Goal: Complete application form: Complete application form

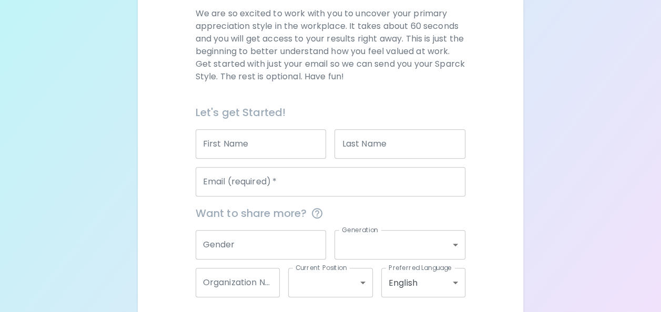
scroll to position [139, 0]
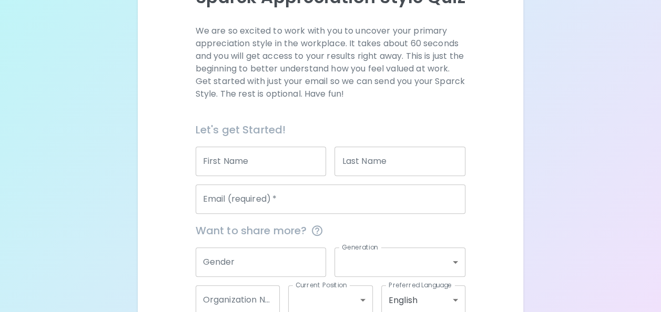
click at [253, 176] on div "Email (required)   * Email (required)   *" at bounding box center [326, 195] width 279 height 38
click at [257, 151] on input "First Name" at bounding box center [261, 161] width 131 height 29
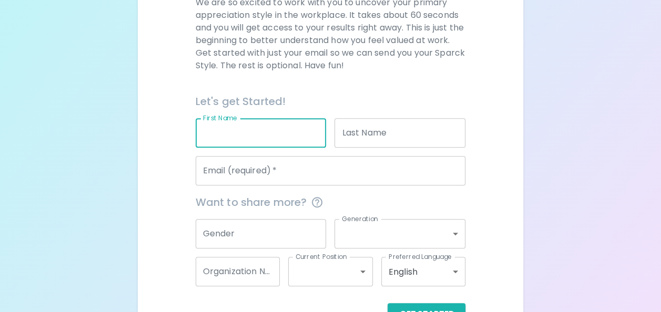
scroll to position [187, 0]
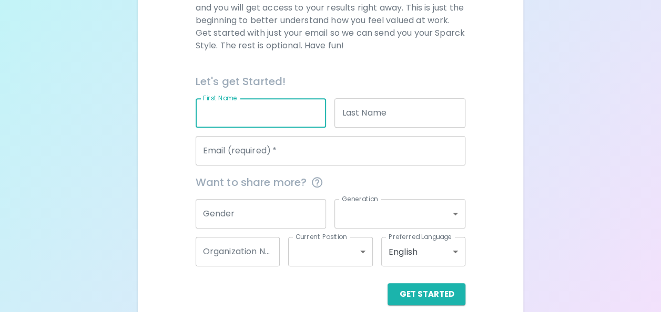
click at [359, 156] on input "Email (required)   *" at bounding box center [331, 150] width 270 height 29
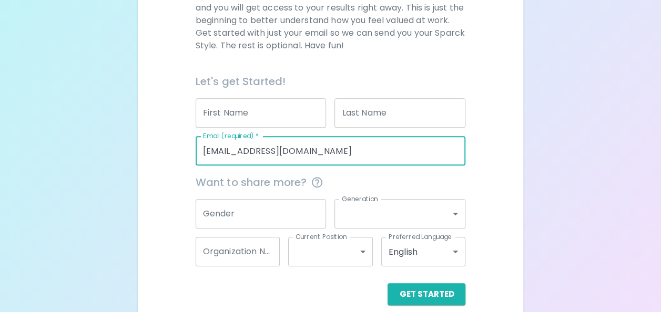
type input "[EMAIL_ADDRESS][DOMAIN_NAME]"
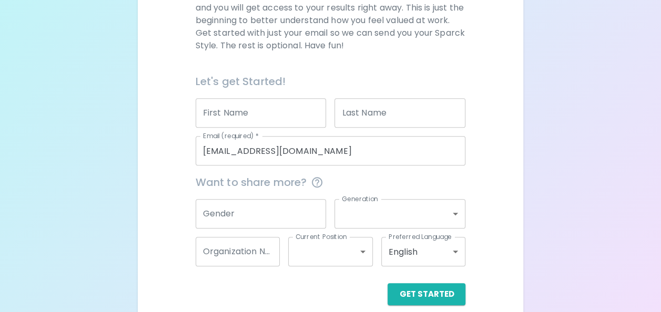
click at [583, 152] on div "Sparck Appreciation Style Quiz We are so excited to work with you to uncover yo…" at bounding box center [330, 70] width 661 height 514
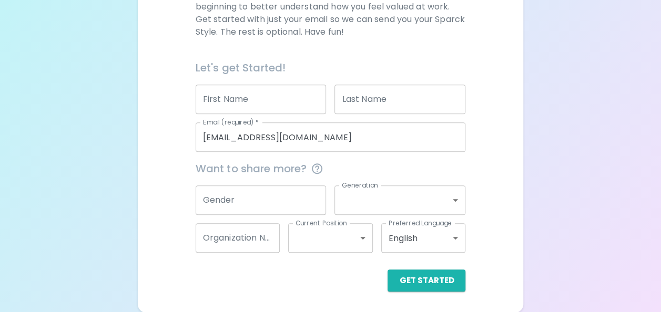
scroll to position [201, 0]
click at [424, 282] on button "Get Started" at bounding box center [427, 281] width 78 height 22
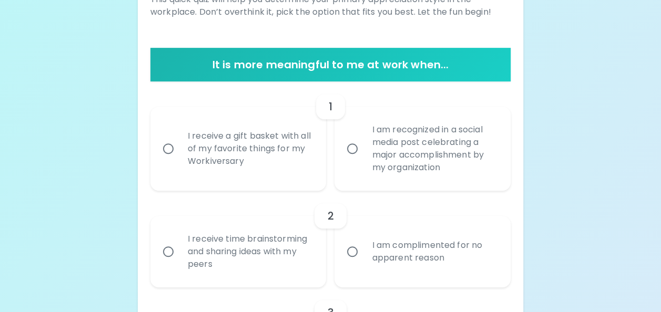
scroll to position [153, 0]
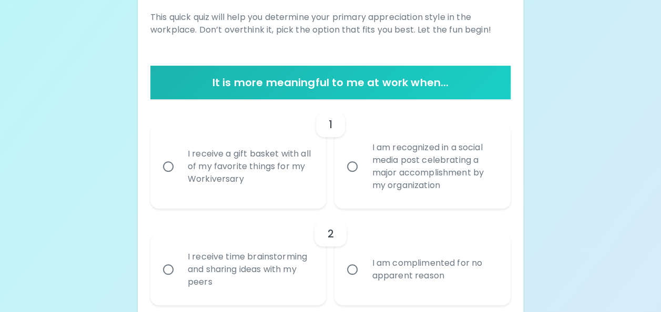
click at [407, 187] on div "I am recognized in a social media post celebrating a major accomplishment by my…" at bounding box center [433, 167] width 141 height 76
click at [363, 178] on input "I am recognized in a social media post celebrating a major accomplishment by my…" at bounding box center [352, 167] width 22 height 22
radio input "true"
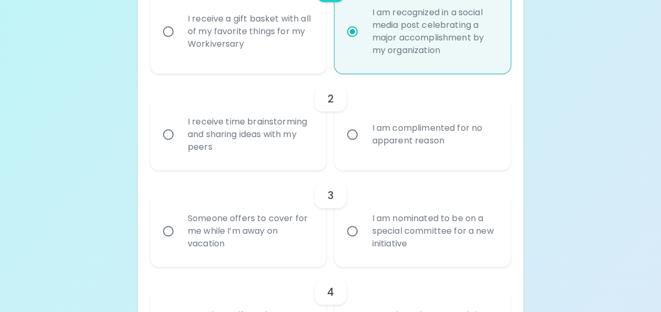
scroll to position [263, 0]
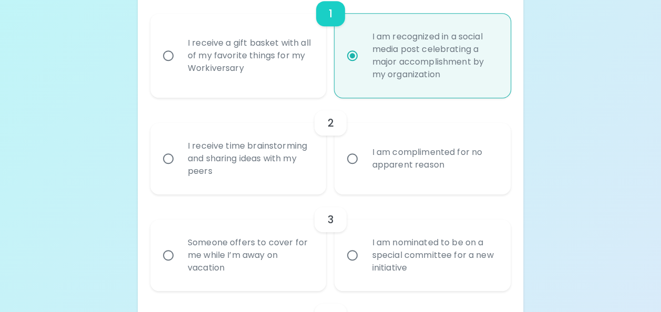
click at [280, 163] on div "I receive time brainstorming and sharing ideas with my peers" at bounding box center [249, 158] width 141 height 63
click at [179, 163] on input "I receive time brainstorming and sharing ideas with my peers" at bounding box center [168, 159] width 22 height 22
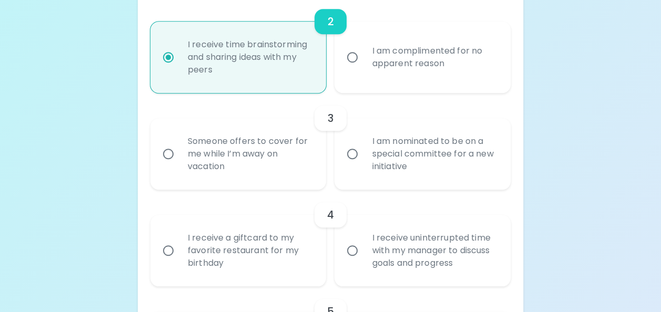
scroll to position [366, 0]
radio input "true"
click at [429, 153] on div "I am nominated to be on a special committee for a new initiative" at bounding box center [433, 152] width 141 height 63
click at [363, 153] on input "I am nominated to be on a special committee for a new initiative" at bounding box center [352, 153] width 22 height 22
radio input "false"
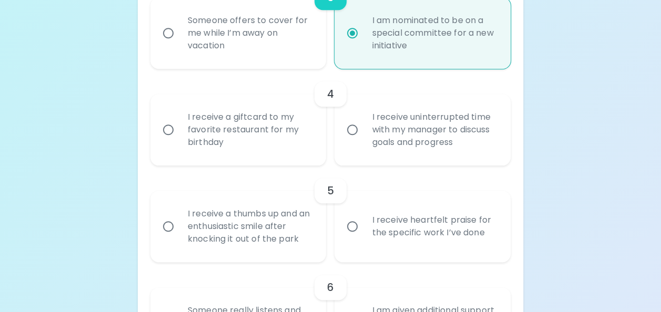
scroll to position [492, 0]
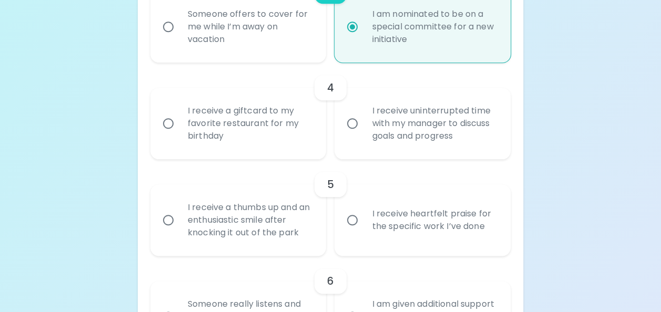
radio input "true"
click at [417, 150] on div "I receive uninterrupted time with my manager to discuss goals and progress" at bounding box center [433, 123] width 141 height 63
click at [363, 135] on input "I receive uninterrupted time with my manager to discuss goals and progress" at bounding box center [352, 124] width 22 height 22
radio input "false"
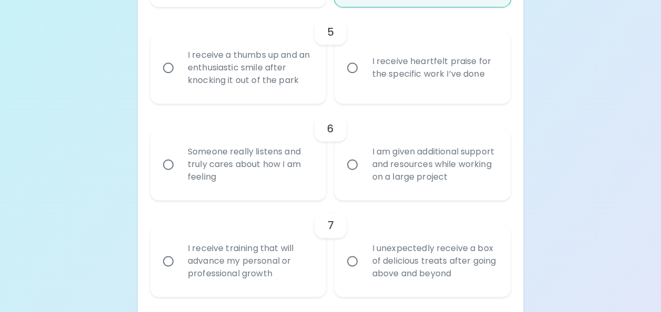
scroll to position [646, 0]
radio input "true"
click at [341, 83] on label "I receive heartfelt praise for the specific work I’ve done" at bounding box center [417, 67] width 176 height 72
click at [341, 78] on input "I receive heartfelt praise for the specific work I’ve done" at bounding box center [352, 67] width 22 height 22
radio input "false"
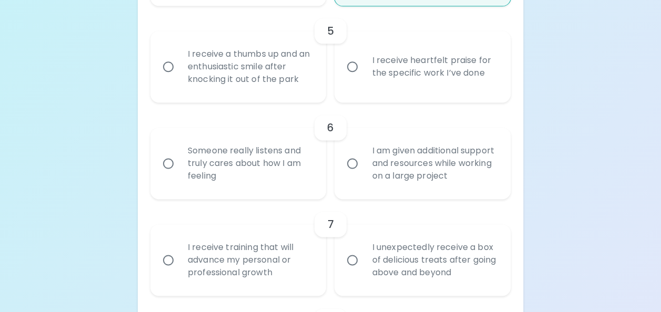
radio input "false"
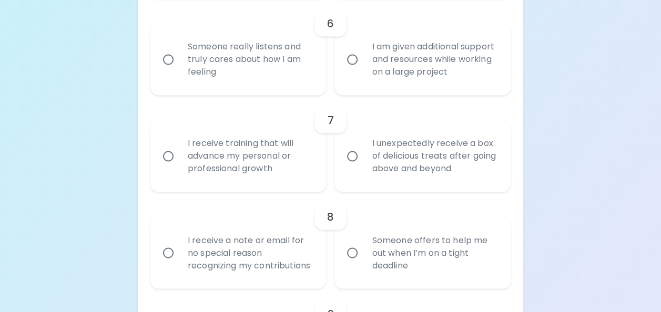
scroll to position [750, 0]
radio input "true"
click at [291, 75] on div "Someone really listens and truly cares about how I am feeling" at bounding box center [249, 59] width 141 height 63
click at [179, 70] on input "Someone really listens and truly cares about how I am feeling" at bounding box center [168, 59] width 22 height 22
radio input "false"
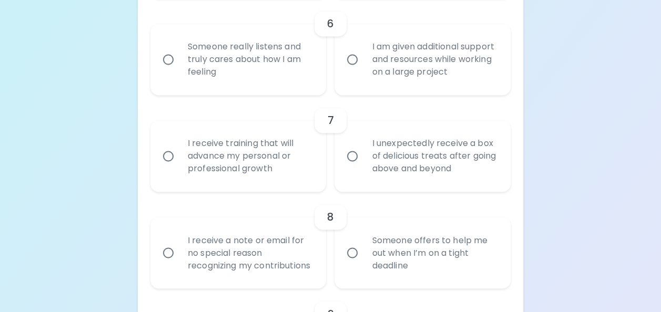
radio input "false"
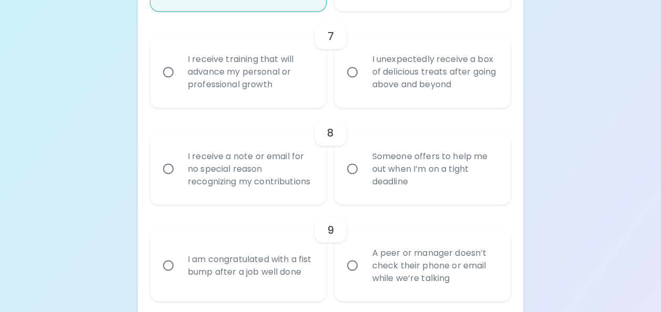
scroll to position [825, 0]
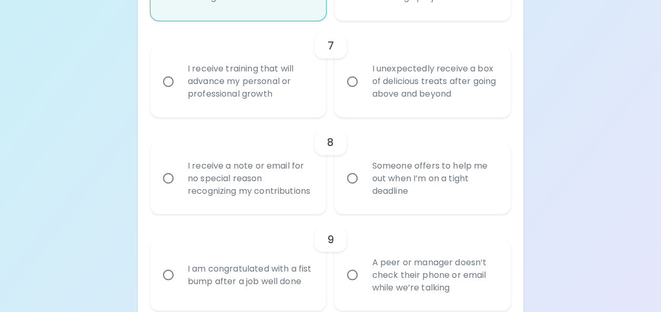
radio input "true"
click at [280, 92] on div "I receive training that will advance my personal or professional growth" at bounding box center [249, 81] width 141 height 63
click at [179, 92] on input "I receive training that will advance my personal or professional growth" at bounding box center [168, 81] width 22 height 22
radio input "false"
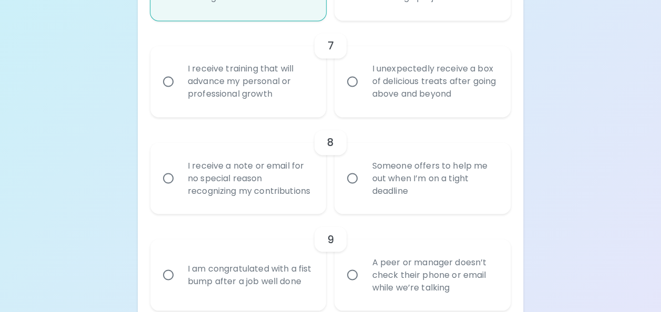
radio input "false"
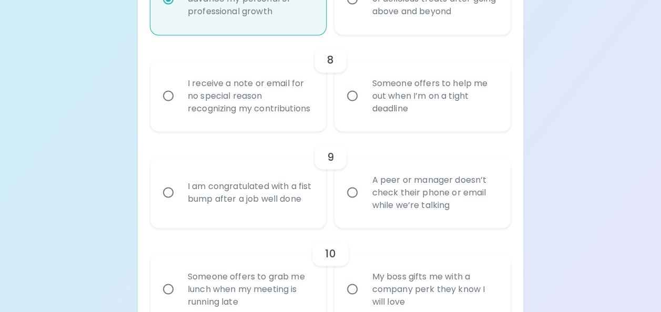
scroll to position [909, 0]
radio input "true"
click at [390, 113] on div "Someone offers to help me out when I’m on a tight deadline" at bounding box center [433, 94] width 141 height 63
click at [363, 105] on input "Someone offers to help me out when I’m on a tight deadline" at bounding box center [352, 94] width 22 height 22
radio input "false"
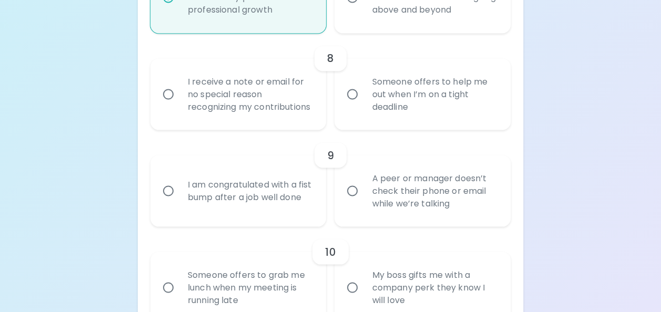
radio input "false"
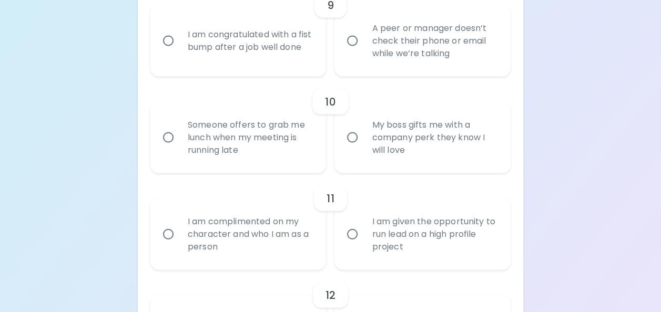
scroll to position [1062, 0]
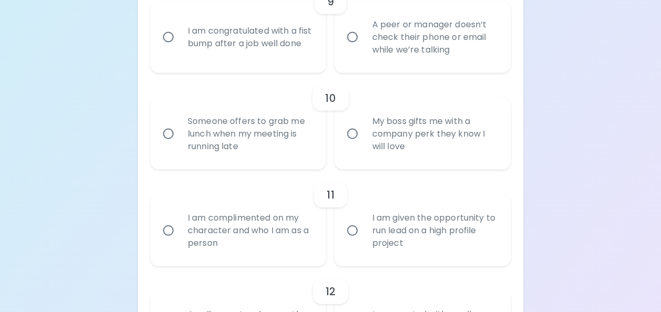
radio input "true"
click at [346, 69] on label "A peer or manager doesn’t check their phone or email while we’re talking" at bounding box center [417, 38] width 176 height 72
click at [346, 48] on input "A peer or manager doesn’t check their phone or email while we’re talking" at bounding box center [352, 37] width 22 height 22
radio input "false"
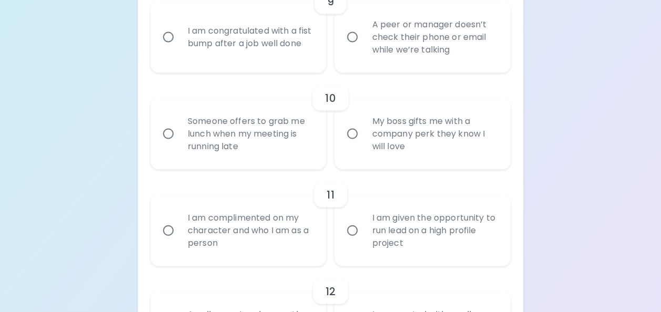
radio input "false"
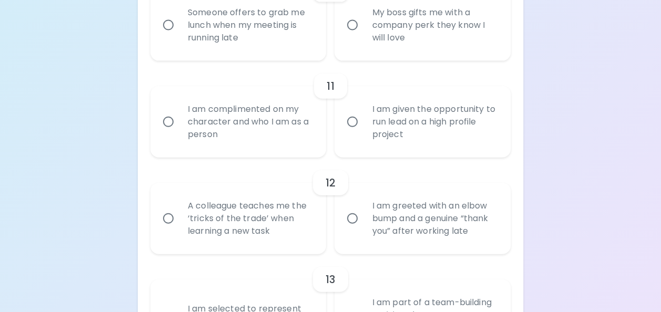
scroll to position [1172, 0]
radio input "true"
click at [295, 46] on div "Someone offers to grab me lunch when my meeting is running late" at bounding box center [249, 24] width 141 height 63
click at [179, 35] on input "Someone offers to grab me lunch when my meeting is running late" at bounding box center [168, 24] width 22 height 22
radio input "false"
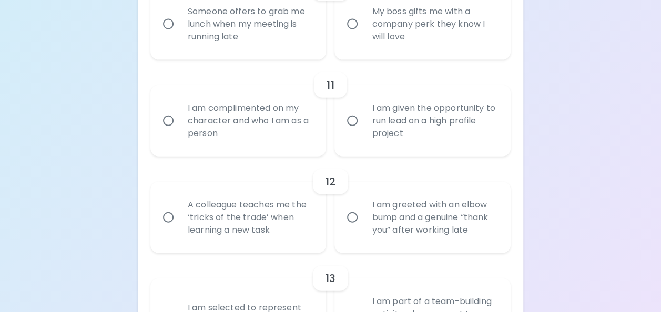
radio input "false"
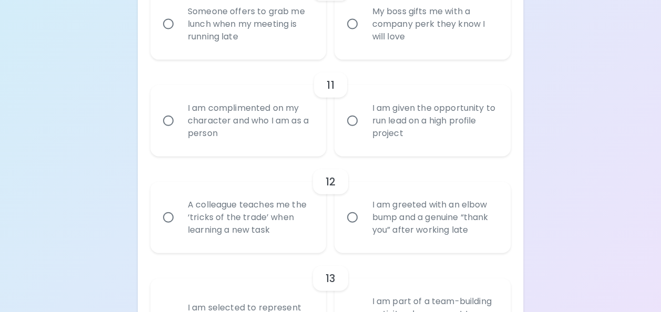
radio input "false"
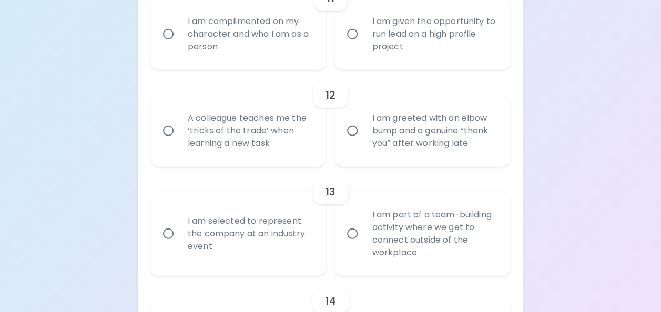
scroll to position [1258, 0]
radio input "true"
click at [370, 66] on div "I am given the opportunity to run lead on a high profile project" at bounding box center [433, 34] width 141 height 63
click at [363, 46] on input "I am given the opportunity to run lead on a high profile project" at bounding box center [352, 35] width 22 height 22
radio input "false"
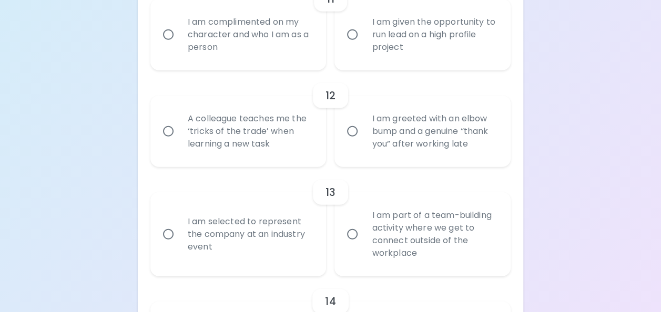
radio input "false"
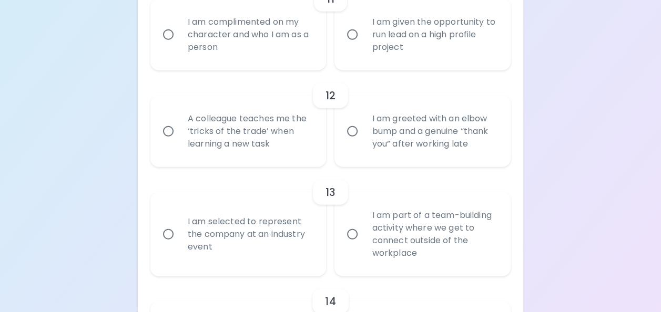
radio input "false"
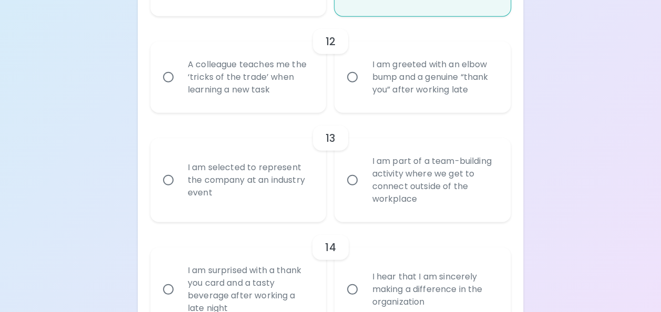
scroll to position [1312, 0]
radio input "true"
click at [261, 90] on div "A colleague teaches me the ‘tricks of the trade’ when learning a new task" at bounding box center [249, 77] width 141 height 63
click at [179, 89] on input "A colleague teaches me the ‘tricks of the trade’ when learning a new task" at bounding box center [168, 78] width 22 height 22
radio input "false"
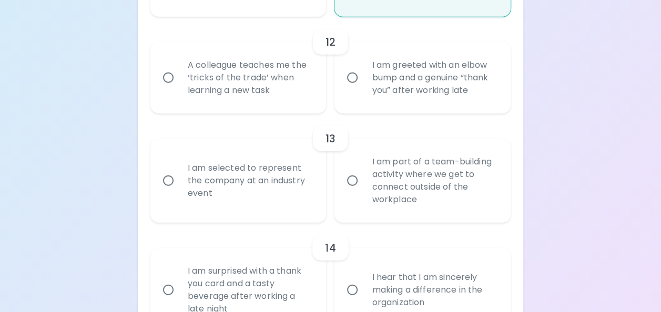
radio input "false"
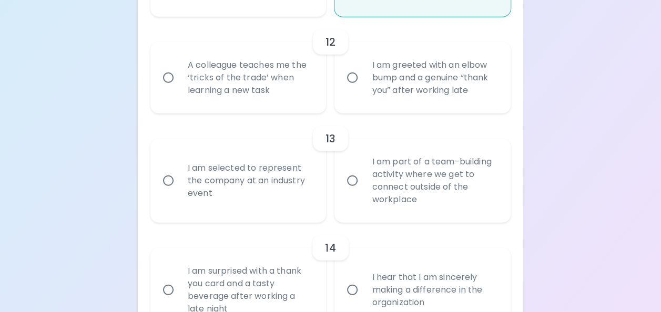
radio input "false"
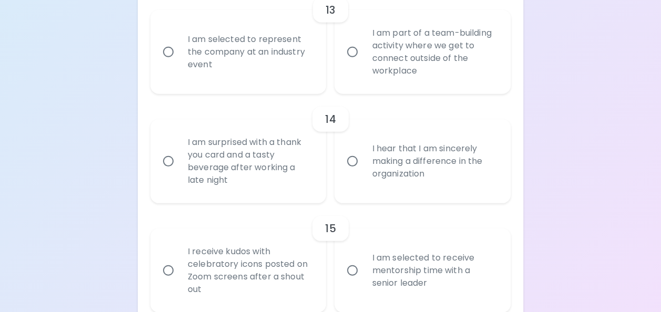
scroll to position [1440, 0]
radio input "true"
click at [441, 73] on div "I am part of a team-building activity where we get to connect outside of the wo…" at bounding box center [433, 53] width 141 height 76
click at [363, 64] on input "I am part of a team-building activity where we get to connect outside of the wo…" at bounding box center [352, 53] width 22 height 22
radio input "false"
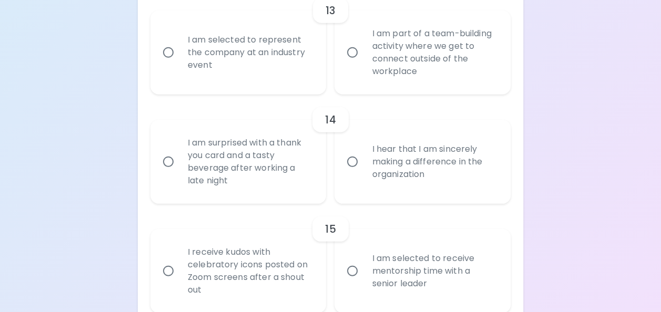
radio input "false"
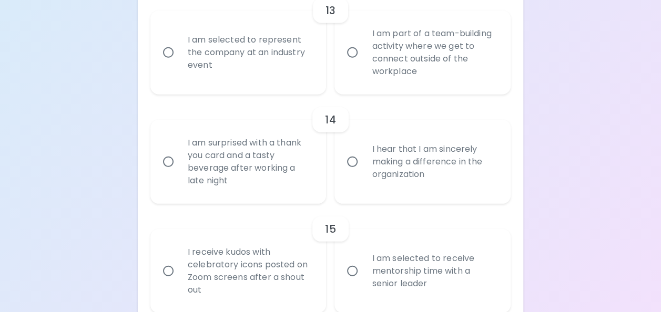
radio input "false"
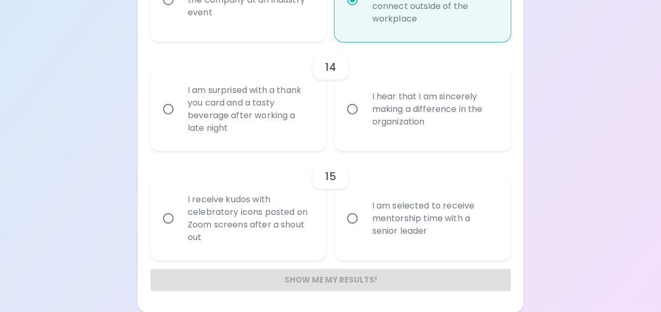
scroll to position [1505, 0]
radio input "true"
click at [385, 145] on label "I hear that I am sincerely making a difference in the organization" at bounding box center [417, 109] width 176 height 84
click at [363, 120] on input "I hear that I am sincerely making a difference in the organization" at bounding box center [352, 109] width 22 height 22
radio input "false"
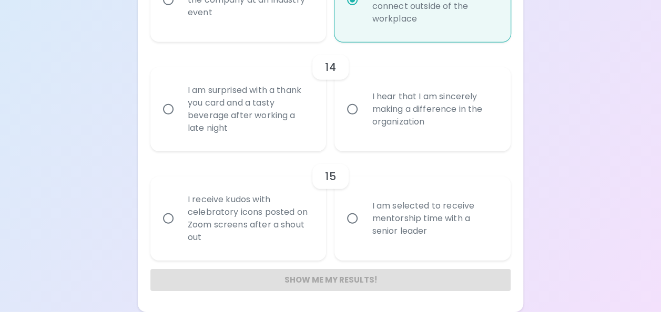
radio input "false"
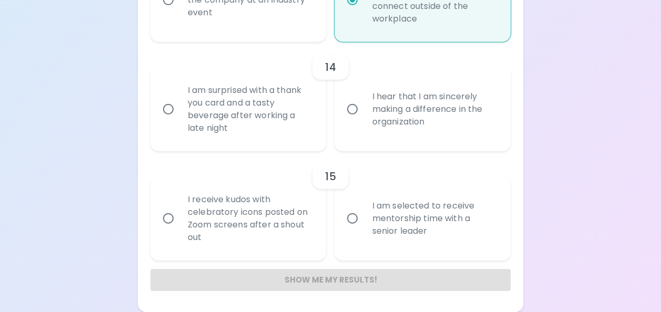
radio input "false"
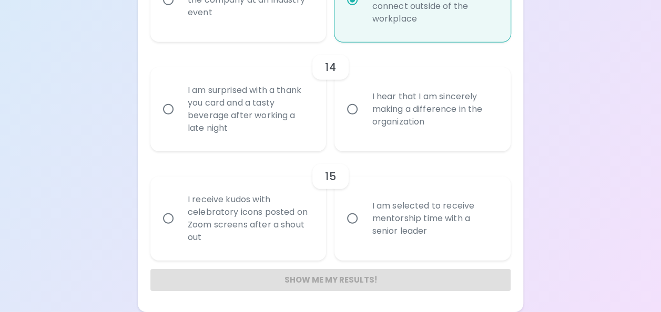
radio input "false"
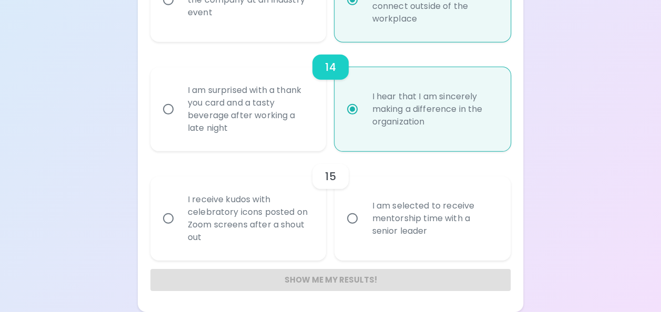
radio input "true"
click at [298, 236] on div "I receive kudos with celebratory icons posted on Zoom screens after a shout out" at bounding box center [249, 219] width 141 height 76
click at [179, 230] on input "I receive kudos with celebratory icons posted on Zoom screens after a shout out" at bounding box center [168, 219] width 22 height 22
radio input "false"
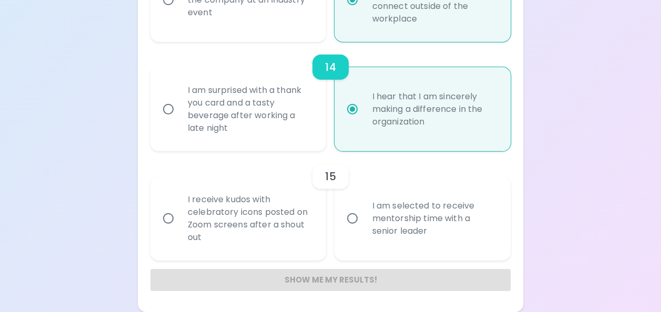
radio input "false"
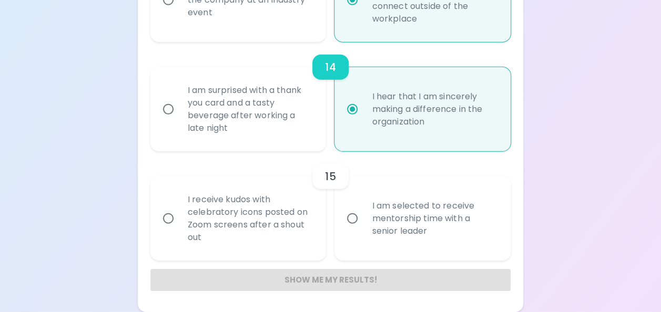
radio input "false"
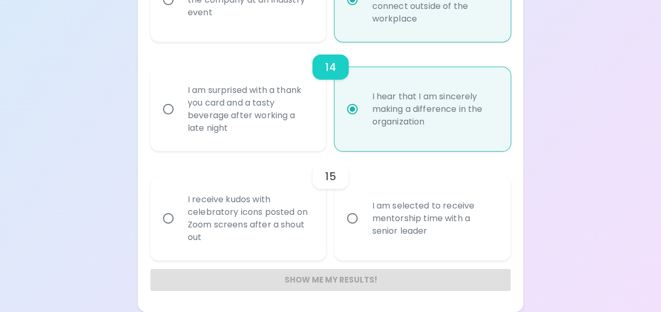
radio input "false"
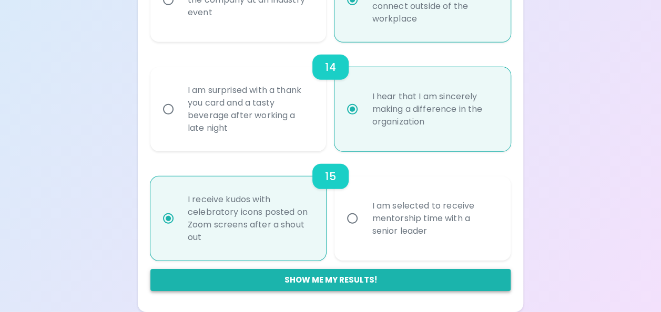
radio input "true"
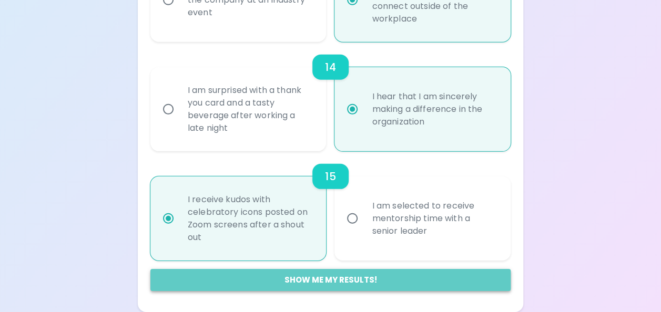
click at [339, 279] on button "Show me my results!" at bounding box center [330, 280] width 360 height 22
radio input "false"
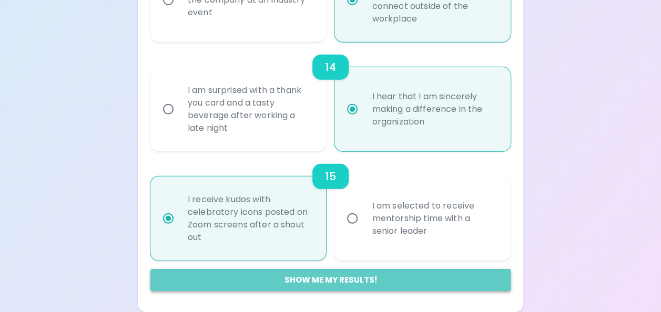
radio input "false"
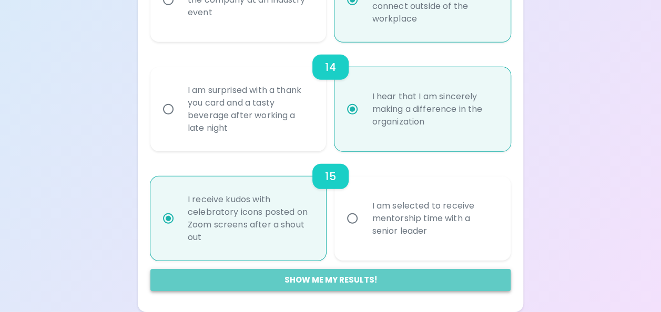
radio input "false"
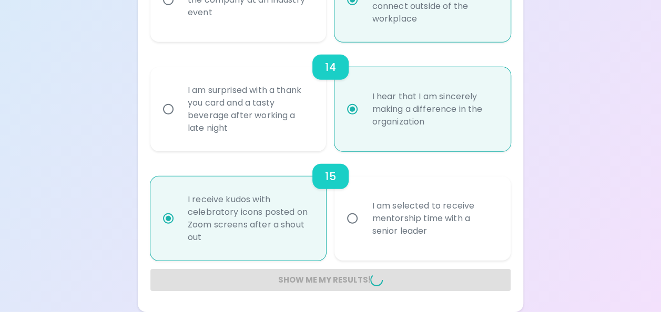
radio input "false"
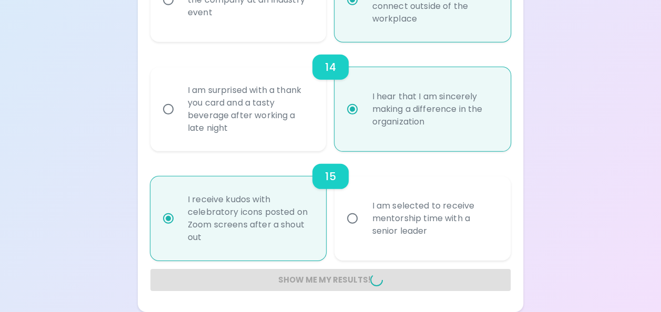
radio input "false"
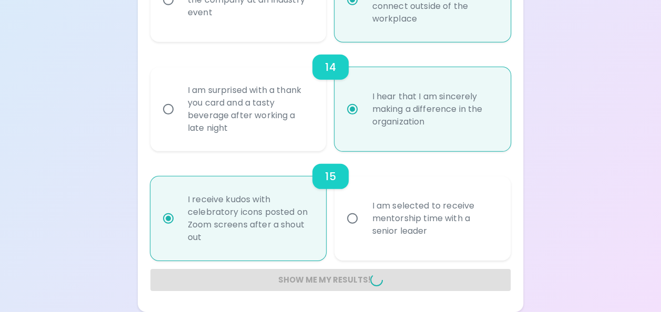
radio input "false"
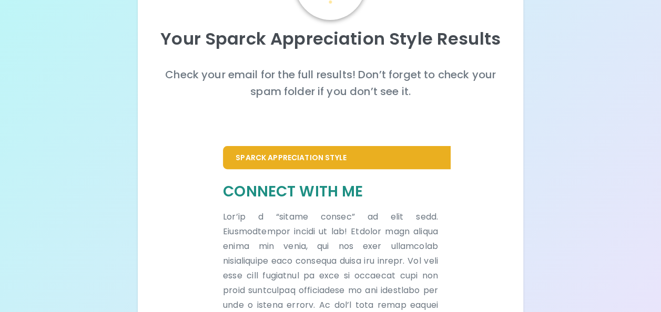
scroll to position [97, 0]
